Goal: Information Seeking & Learning: Learn about a topic

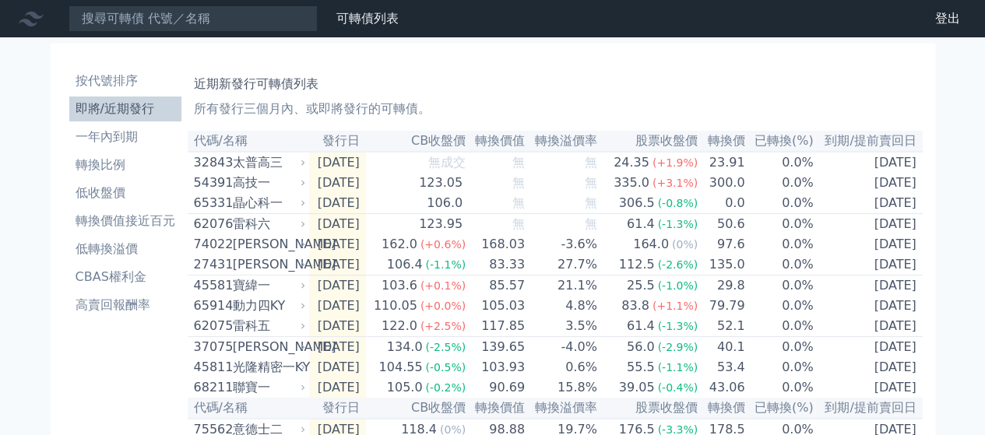
click at [125, 111] on li "即將/近期發行" at bounding box center [125, 109] width 112 height 19
click at [470, 92] on h1 "近期新發行可轉債列表" at bounding box center [555, 84] width 723 height 19
click at [498, 78] on h1 "近期新發行可轉債列表" at bounding box center [555, 84] width 723 height 19
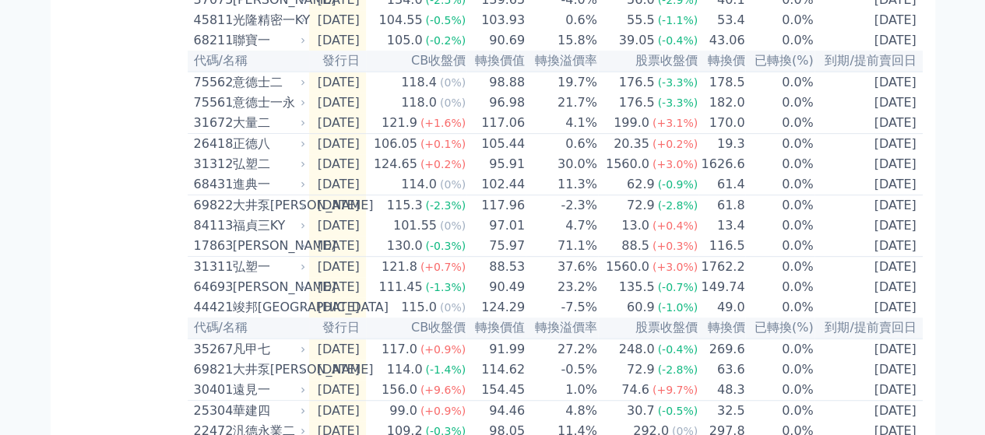
scroll to position [389, 0]
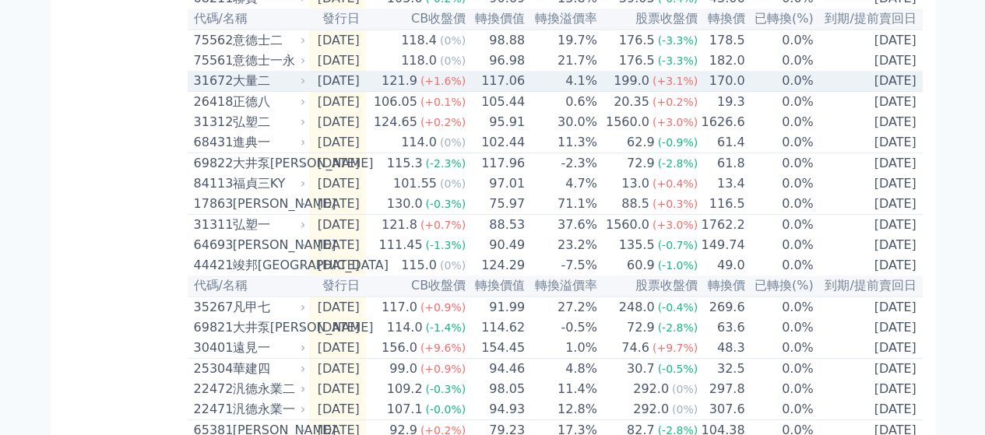
click at [462, 87] on span "(+1.6%)" at bounding box center [442, 81] width 45 height 12
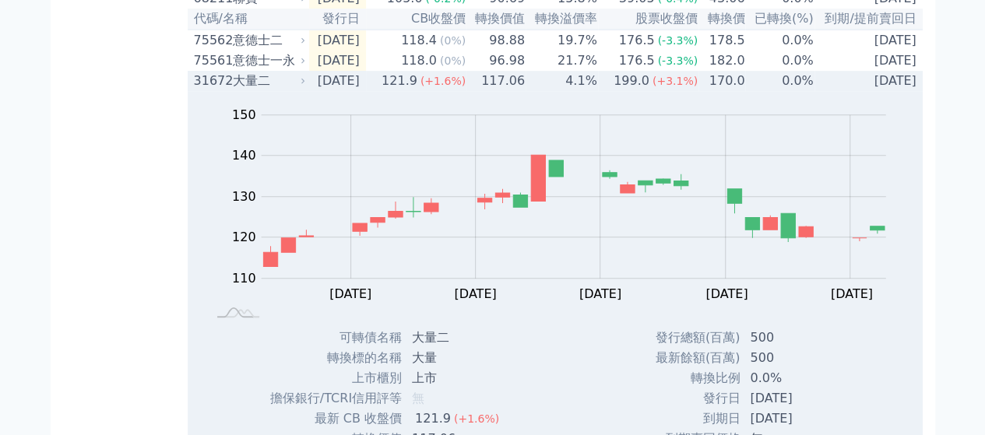
click at [526, 91] on td "117.06" at bounding box center [495, 81] width 59 height 20
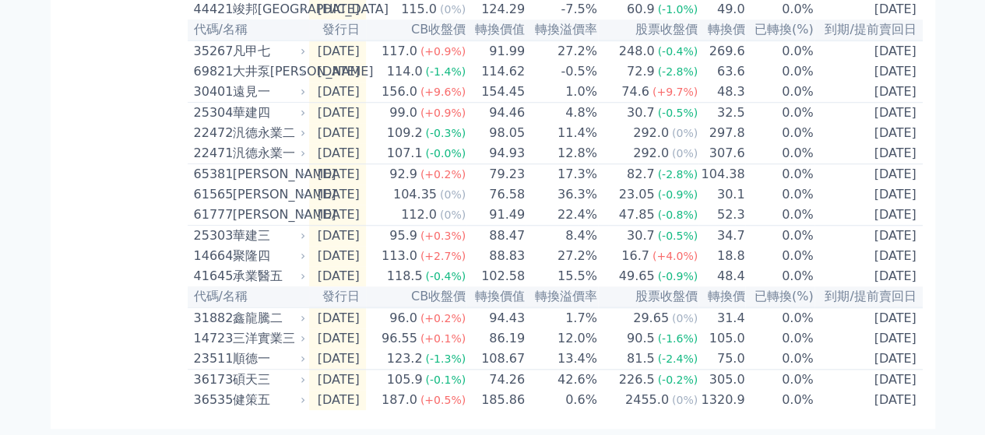
scroll to position [701, 0]
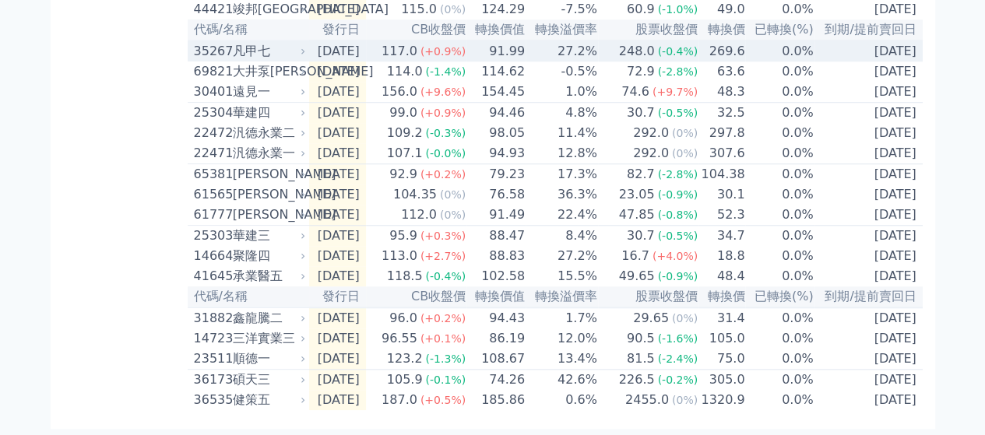
click at [526, 40] on td "91.99" at bounding box center [495, 50] width 59 height 21
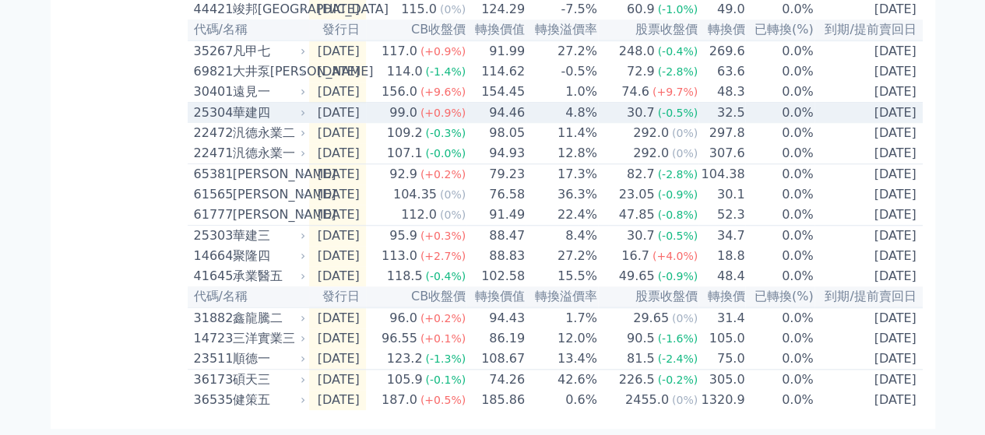
scroll to position [712, 0]
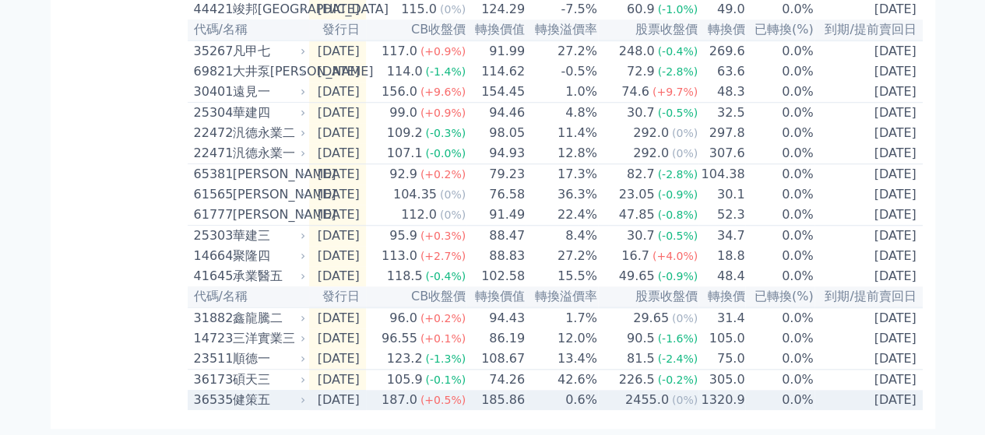
click at [543, 396] on td "0.6%" at bounding box center [562, 400] width 72 height 20
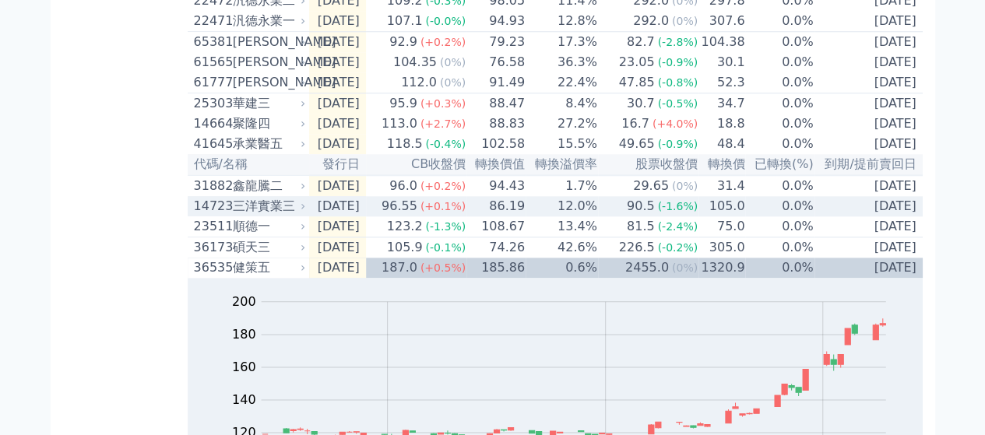
scroll to position [868, 0]
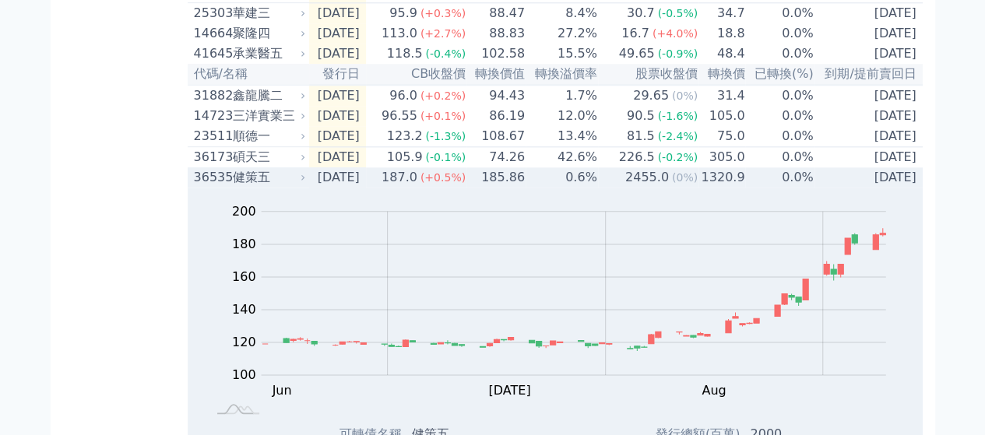
click at [514, 188] on td "185.86" at bounding box center [495, 177] width 59 height 20
